Goal: Information Seeking & Learning: Learn about a topic

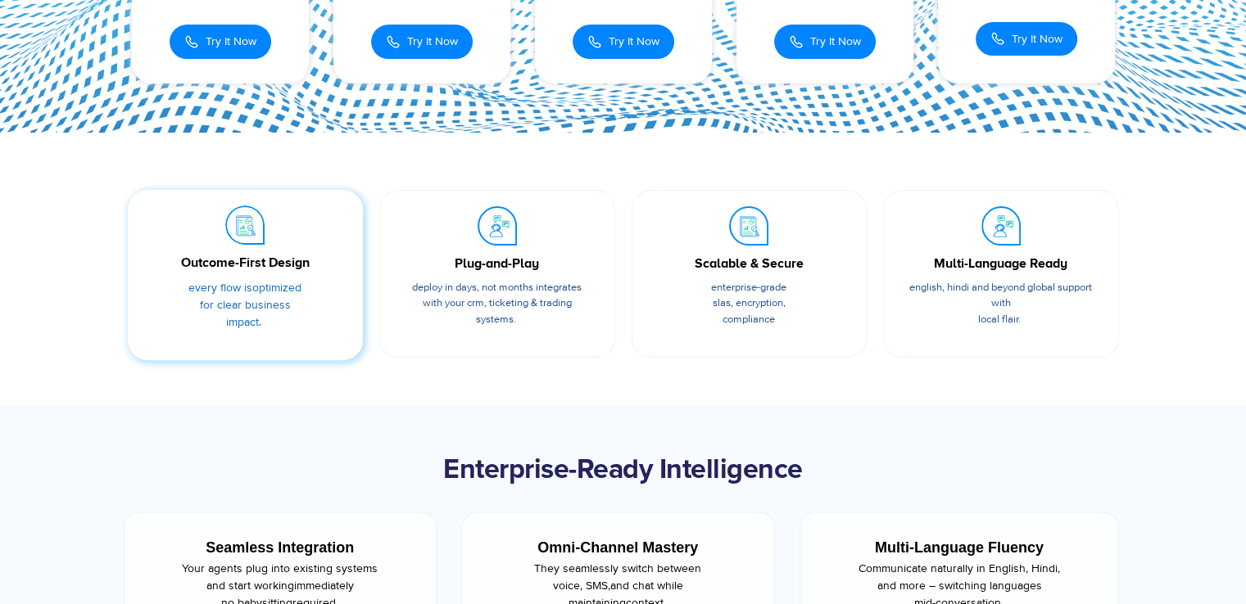
scroll to position [464, 0]
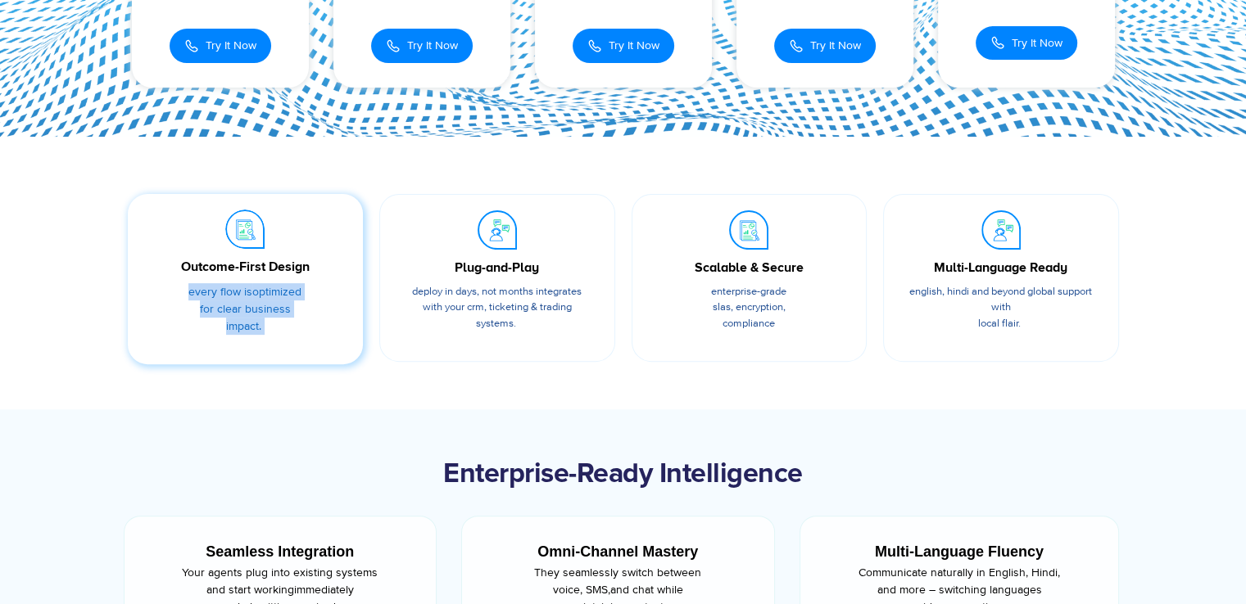
drag, startPoint x: 172, startPoint y: 281, endPoint x: 343, endPoint y: 345, distance: 182.7
click at [343, 345] on div "Outcome-First Design Every flow is optimized for clear business impact." at bounding box center [245, 306] width 203 height 99
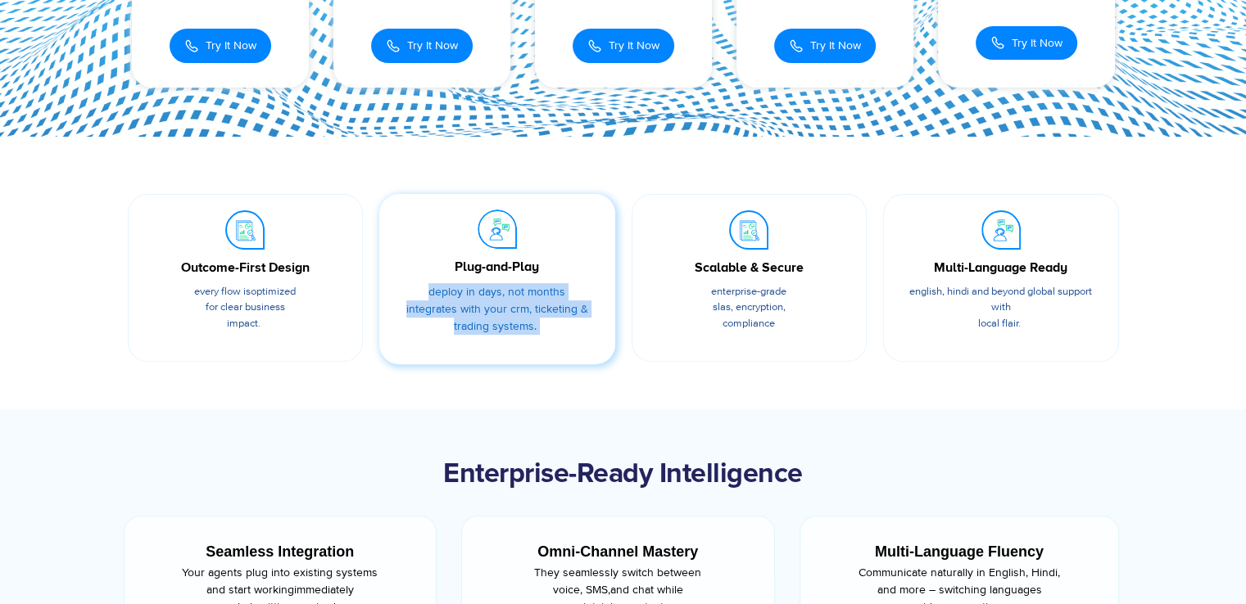
drag, startPoint x: 422, startPoint y: 284, endPoint x: 544, endPoint y: 342, distance: 135.2
click at [544, 342] on div "Plug-and-Play Deploy in days, not months integrates with your CRM, ticketing & …" at bounding box center [497, 306] width 203 height 99
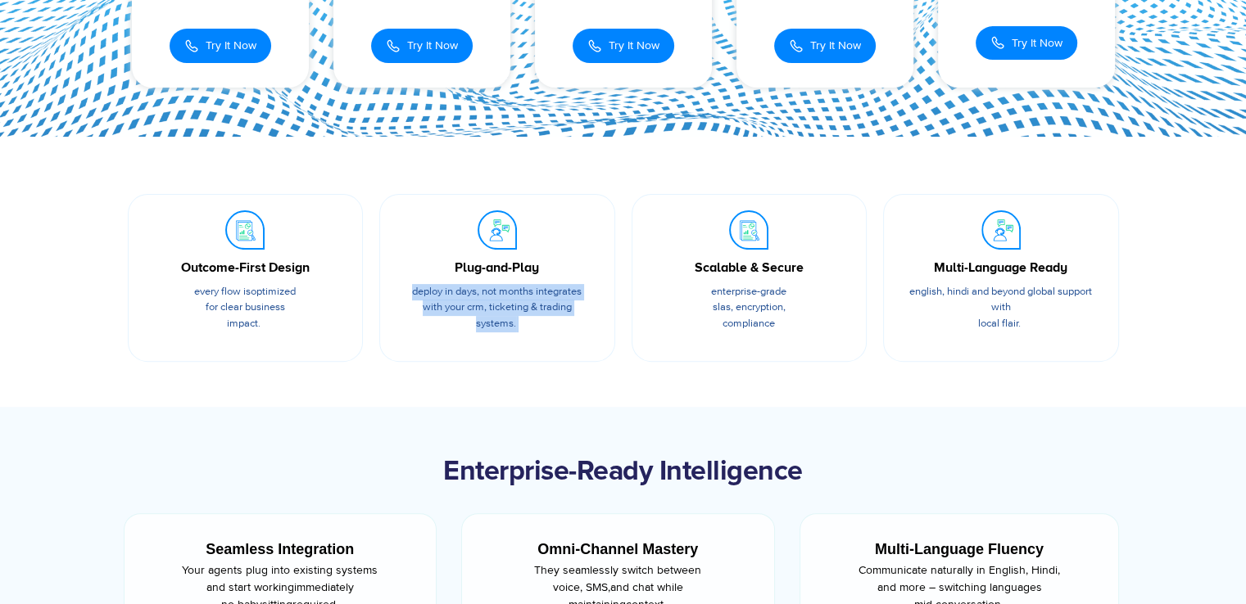
click at [578, 383] on section "Outcome-First Design Every flow is optimized for clear business impact. Plug-an…" at bounding box center [623, 272] width 1246 height 271
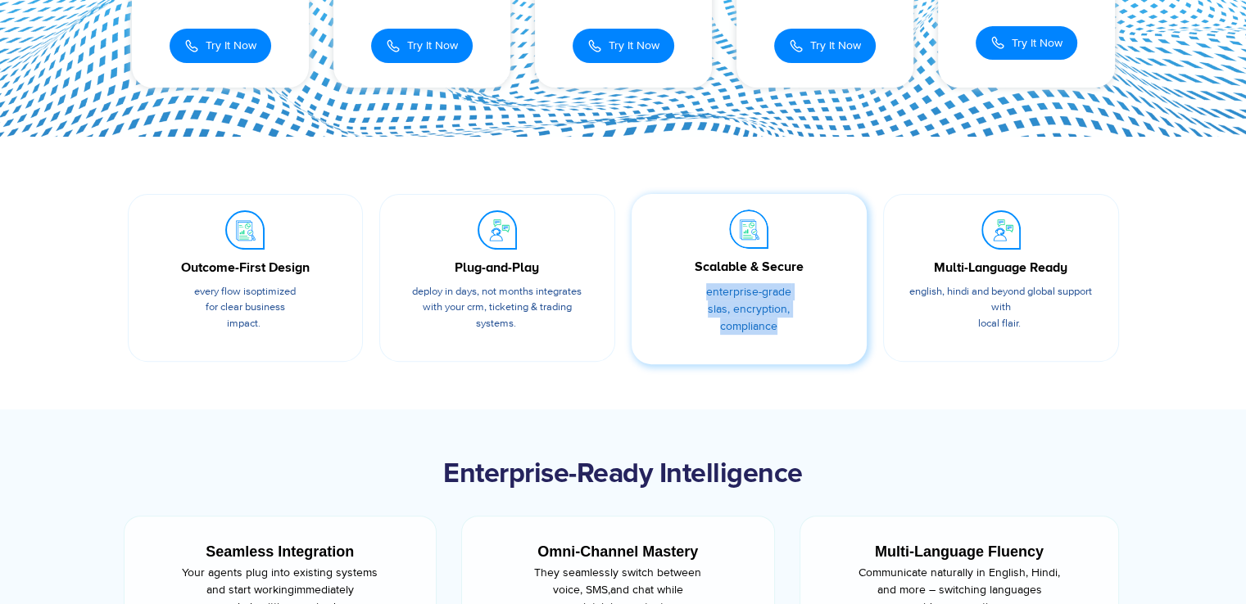
drag, startPoint x: 699, startPoint y: 286, endPoint x: 799, endPoint y: 333, distance: 110.6
click at [799, 333] on p "Enterprise-grade SLAs, encryption, compliance" at bounding box center [749, 309] width 187 height 52
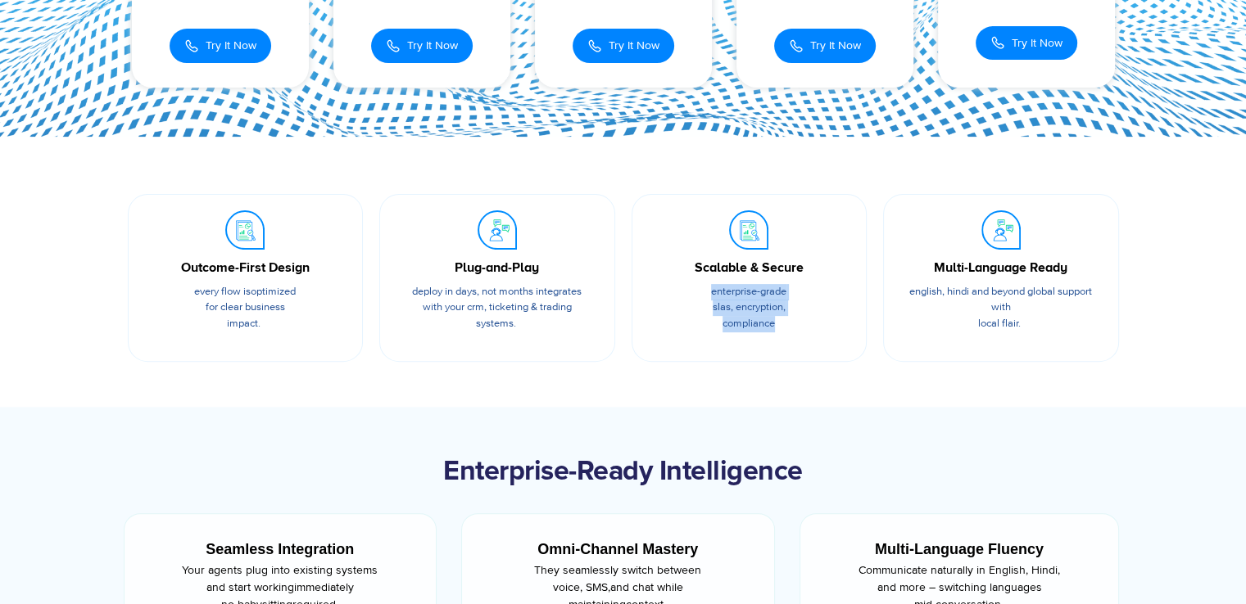
click at [862, 403] on section "Outcome-First Design Every flow is optimized for clear business impact. Plug-an…" at bounding box center [623, 272] width 1246 height 271
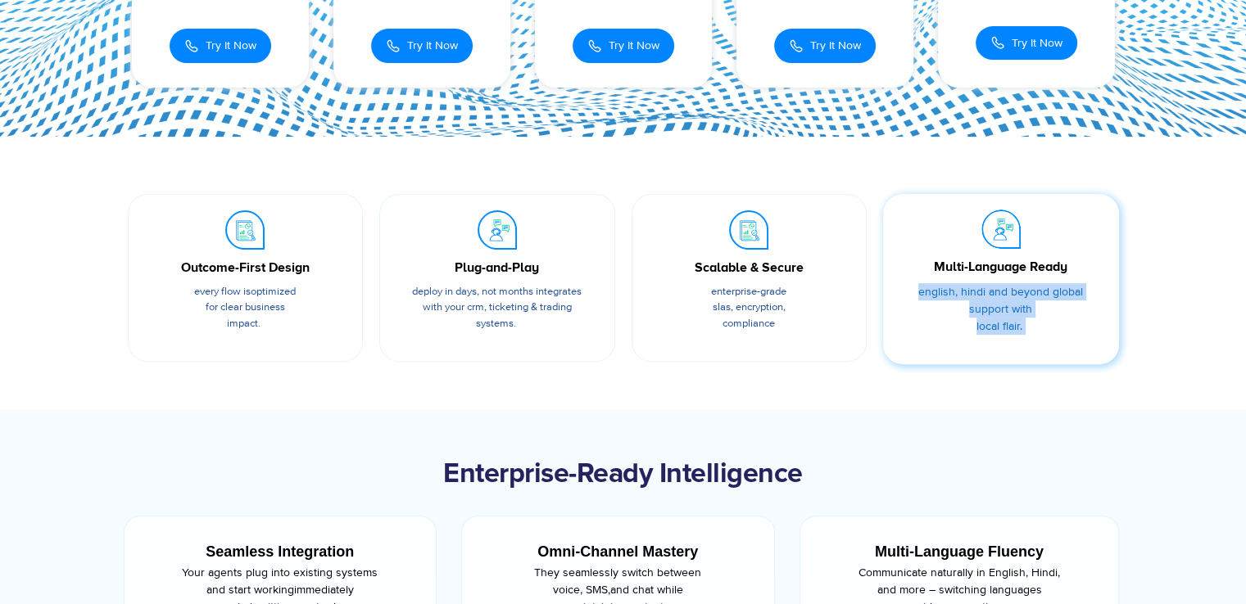
drag, startPoint x: 907, startPoint y: 292, endPoint x: 1051, endPoint y: 339, distance: 151.0
click at [1051, 339] on div "Multi-Language Ready English, Hindi and beyond global support with local flair." at bounding box center [1000, 306] width 203 height 99
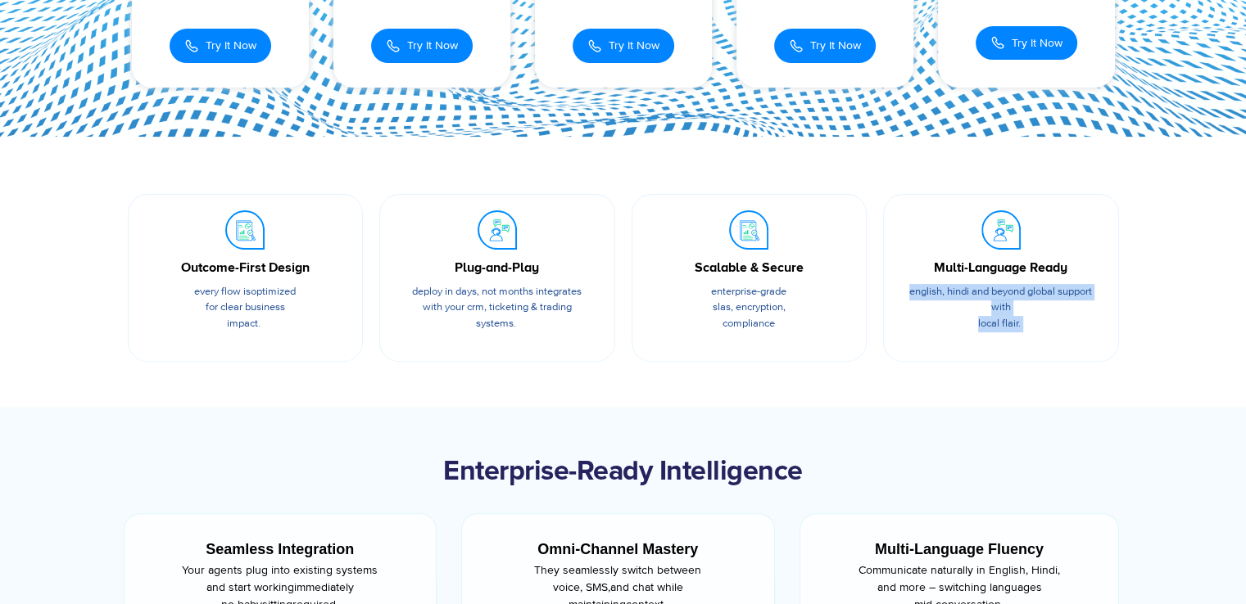
click at [1009, 404] on section "Outcome-First Design Every flow is optimized for clear business impact. Plug-an…" at bounding box center [623, 272] width 1246 height 271
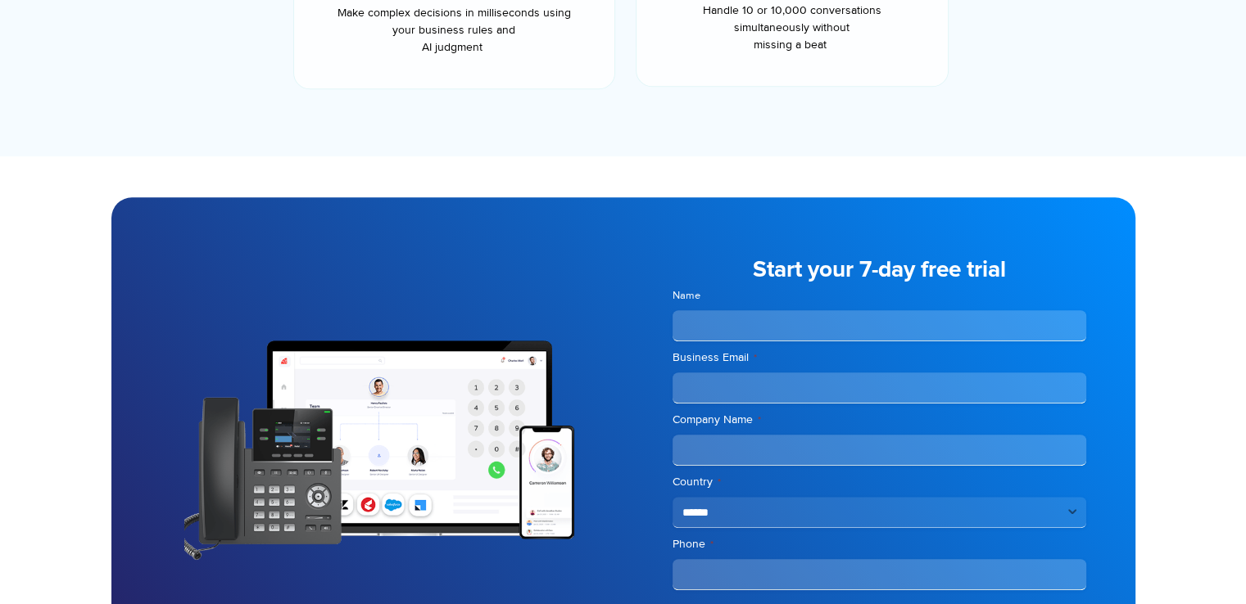
scroll to position [1382, 0]
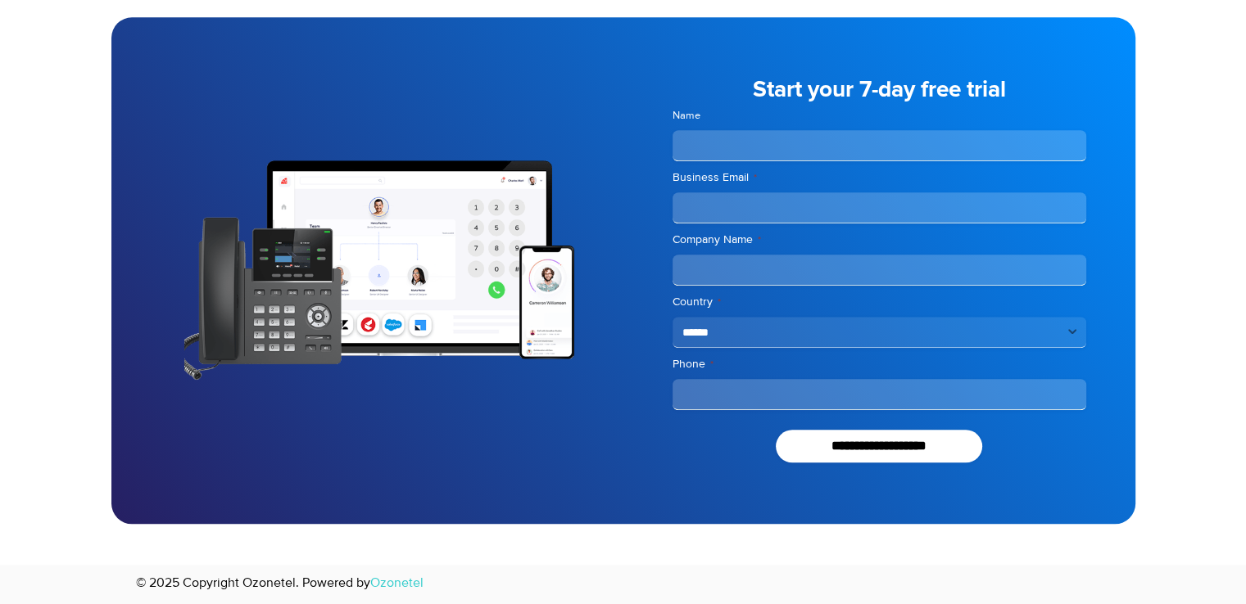
click at [1070, 332] on select "**********" at bounding box center [879, 332] width 414 height 31
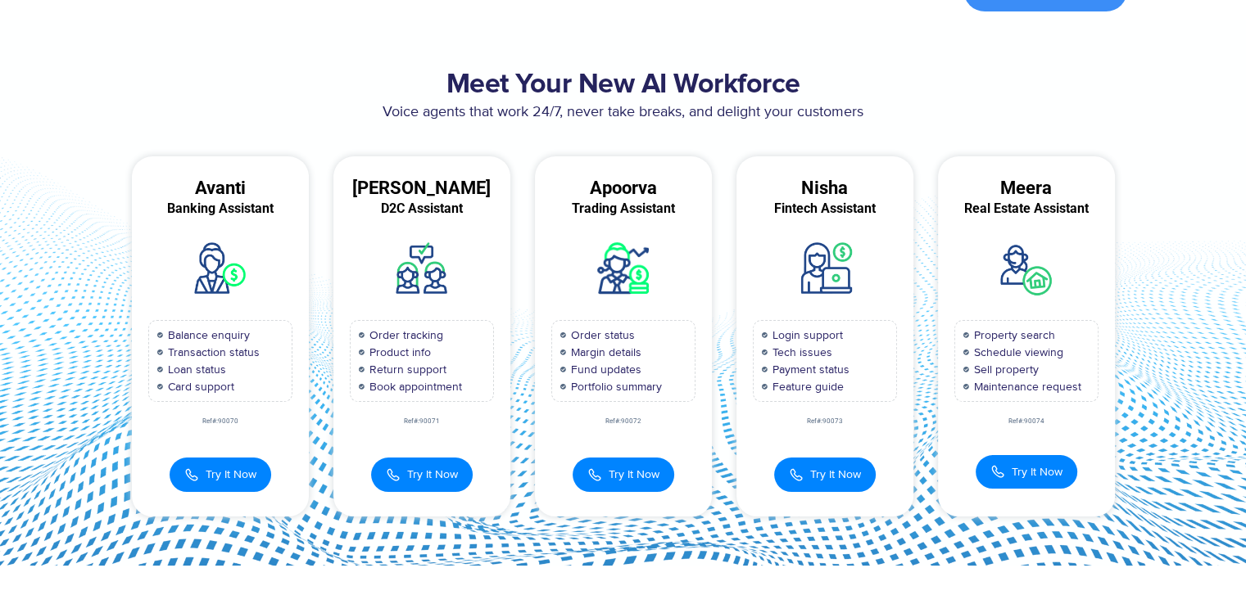
scroll to position [0, 0]
